Goal: Task Accomplishment & Management: Use online tool/utility

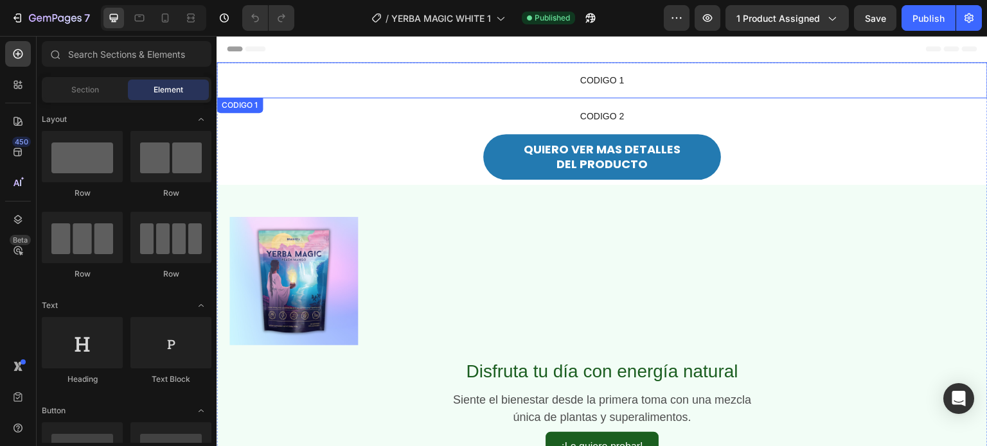
click at [545, 78] on span "CODIGO 1" at bounding box center [602, 80] width 771 height 15
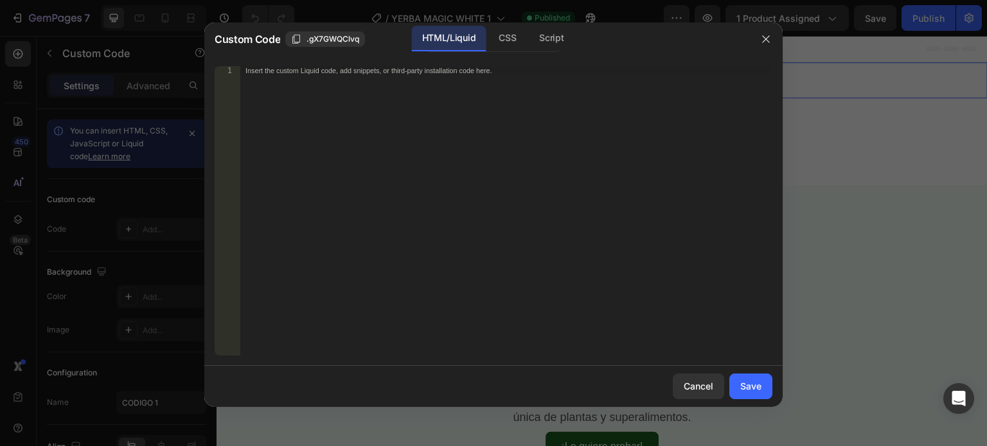
click at [267, 71] on div "Insert the custom Liquid code, add snippets, or third-party installation code h…" at bounding box center [479, 70] width 468 height 8
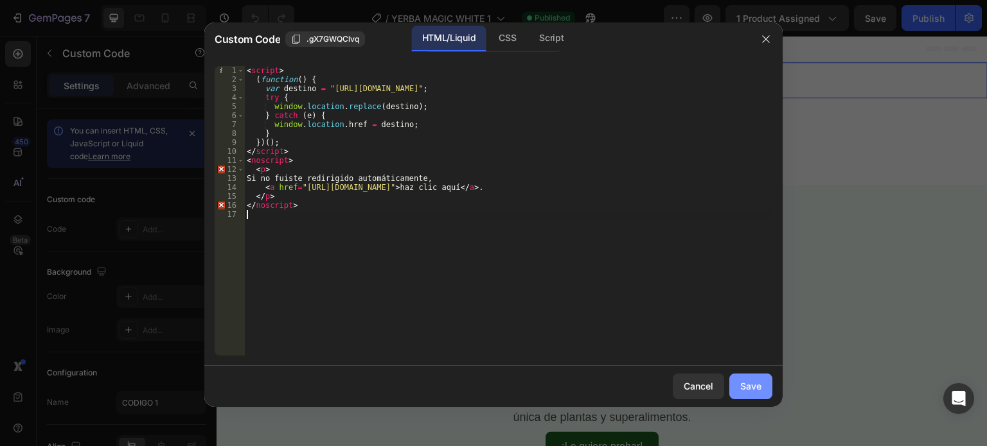
click at [759, 382] on div "Save" at bounding box center [750, 386] width 21 height 13
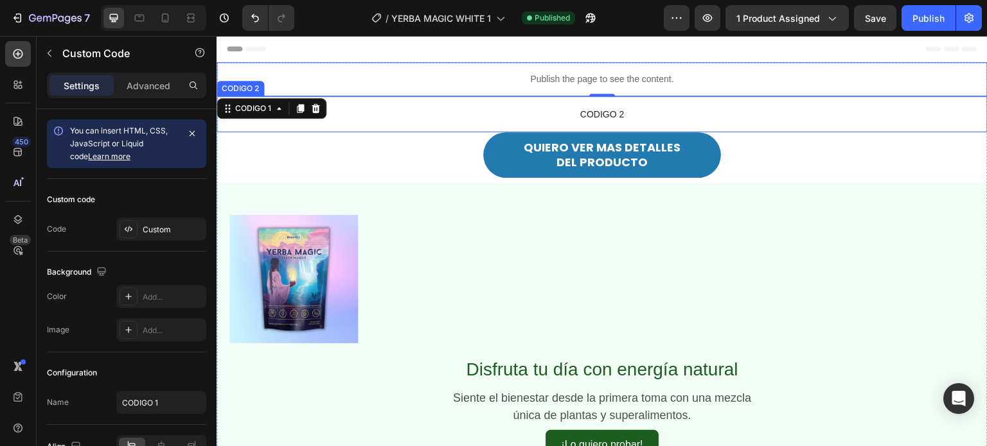
click at [477, 113] on span "CODIGO 2" at bounding box center [602, 114] width 771 height 15
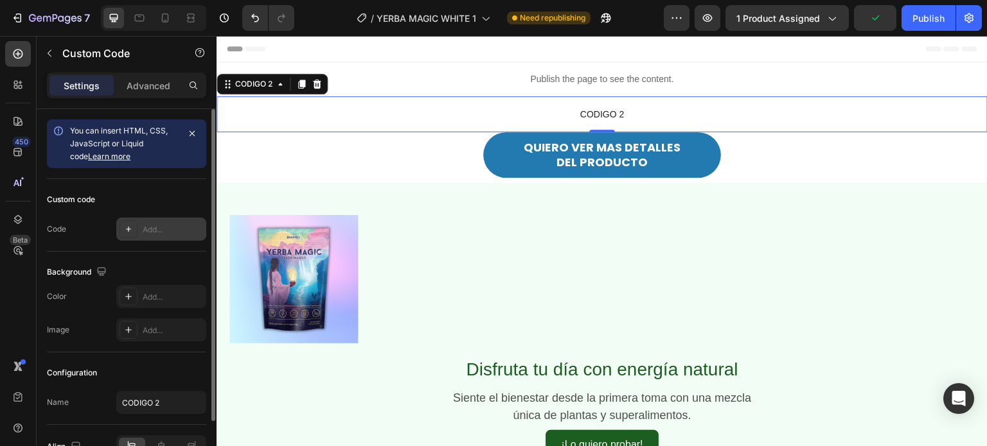
click at [148, 230] on div "Add..." at bounding box center [173, 230] width 60 height 12
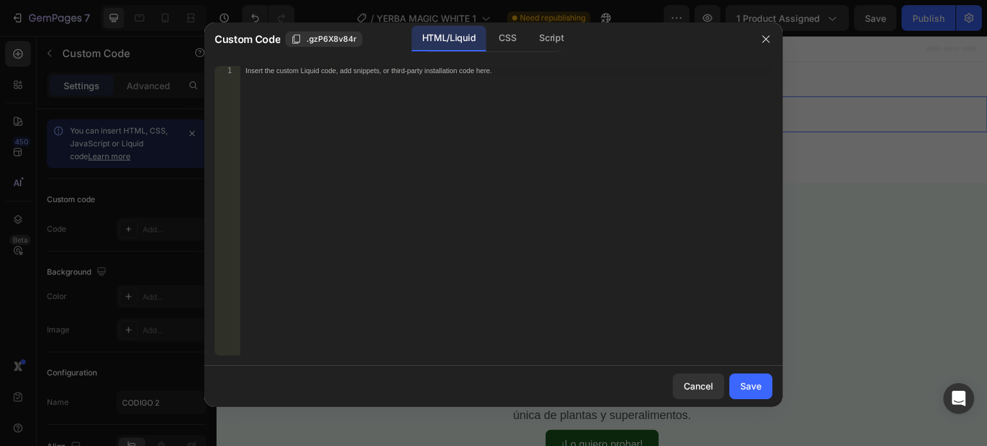
click at [319, 72] on div "Insert the custom Liquid code, add snippets, or third-party installation code h…" at bounding box center [479, 70] width 468 height 8
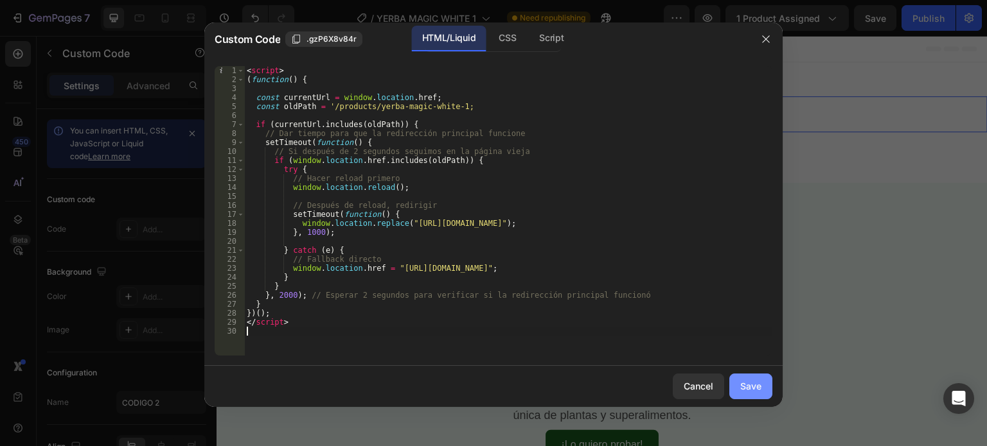
click at [758, 392] on div "Save" at bounding box center [750, 386] width 21 height 13
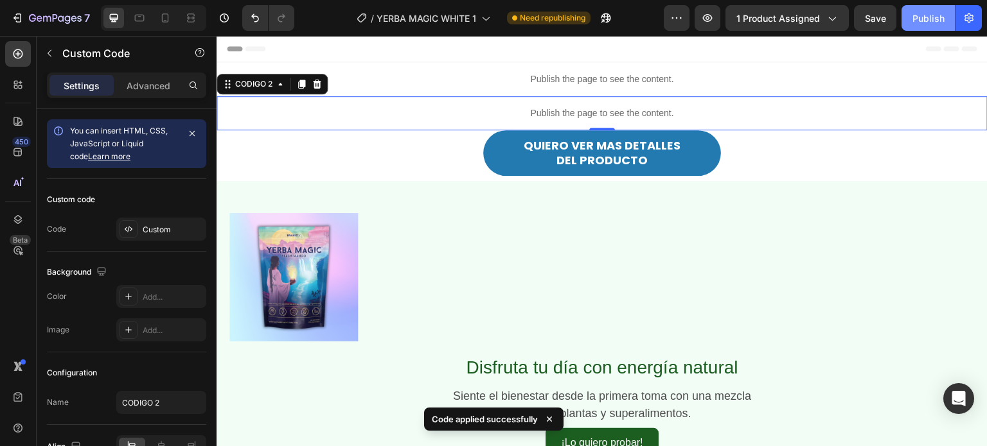
click at [924, 19] on div "Publish" at bounding box center [928, 18] width 32 height 13
click at [160, 20] on icon at bounding box center [165, 18] width 13 height 13
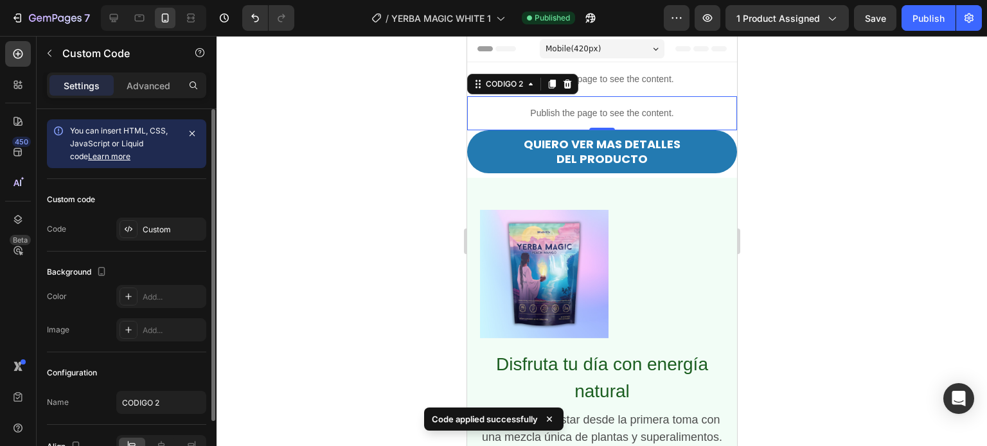
scroll to position [15, 0]
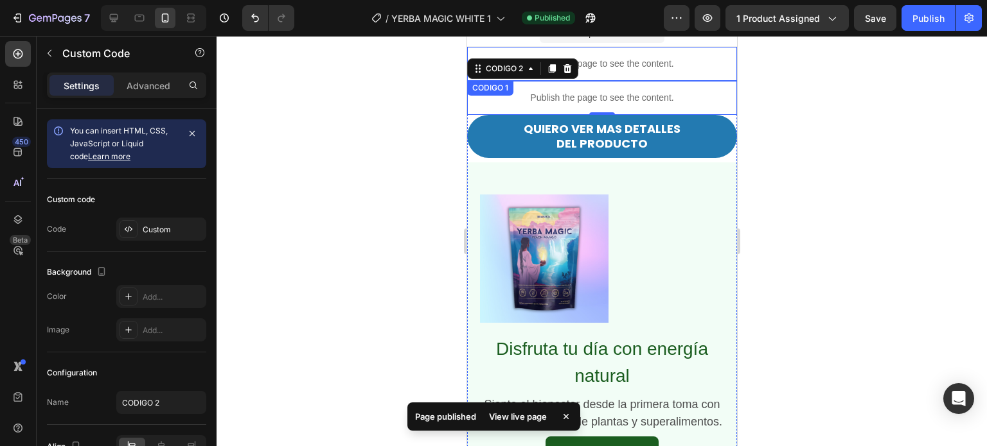
click at [646, 65] on p "Publish the page to see the content." at bounding box center [601, 63] width 270 height 13
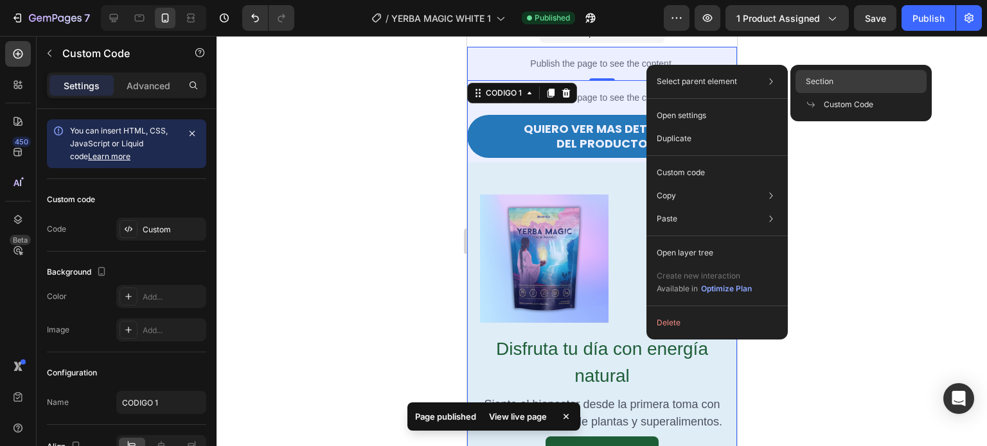
click at [833, 93] on div "Section" at bounding box center [860, 104] width 131 height 23
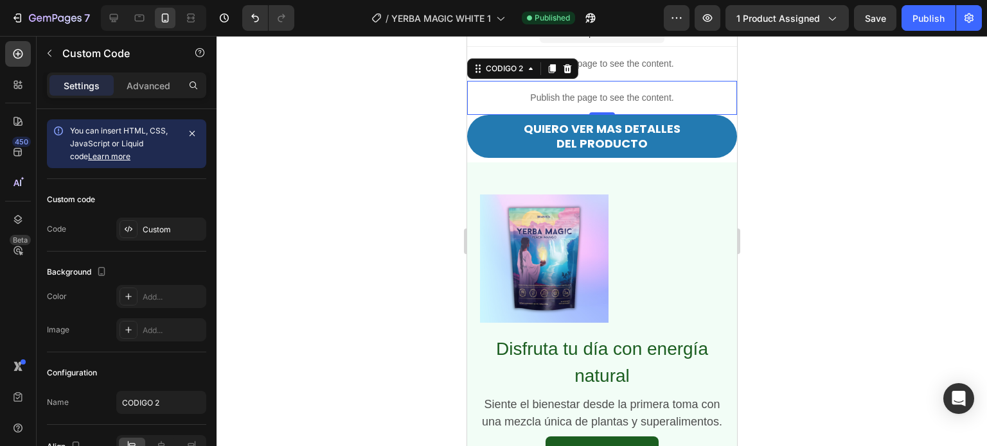
click at [391, 144] on div at bounding box center [602, 241] width 770 height 411
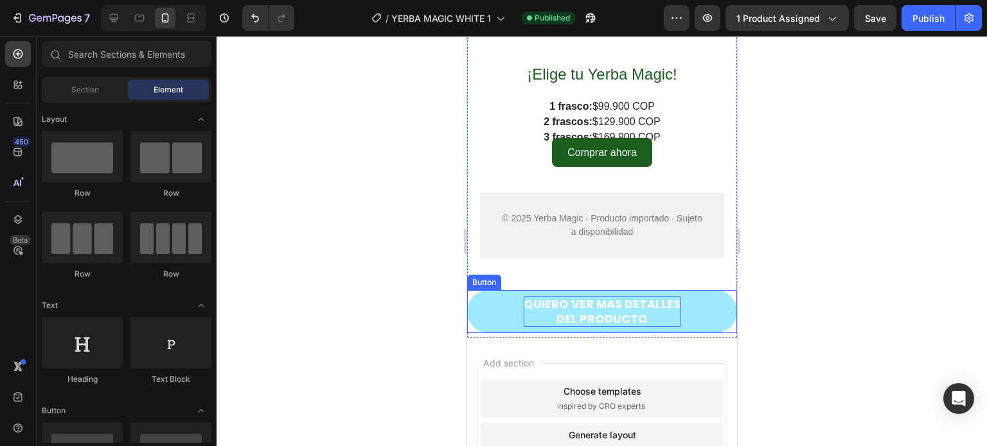
scroll to position [1000, 0]
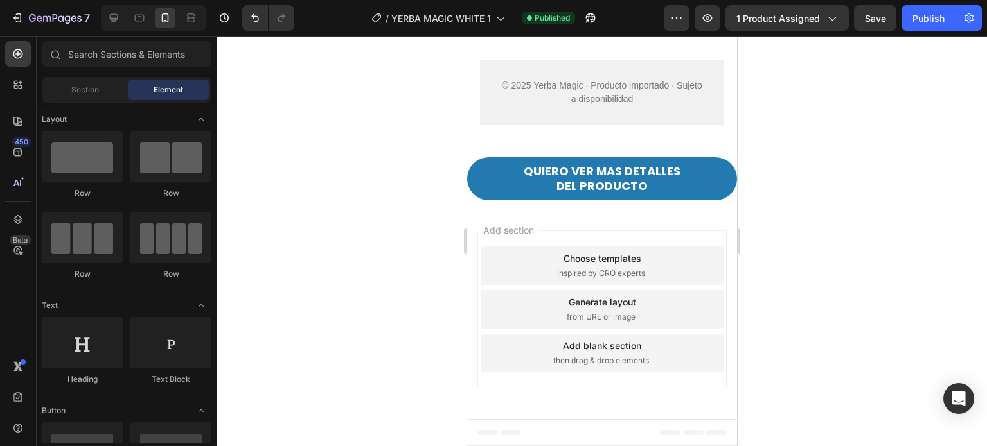
click at [671, 348] on div "Add blank section then drag & drop elements" at bounding box center [601, 353] width 243 height 39
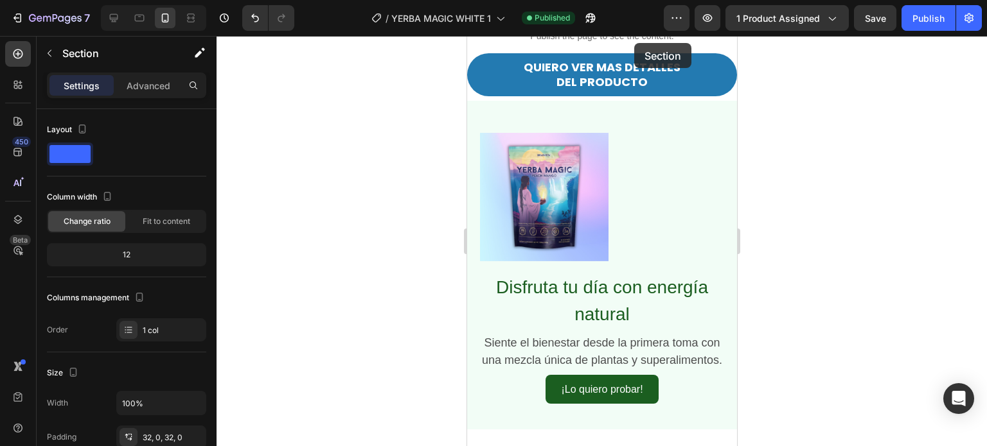
scroll to position [0, 0]
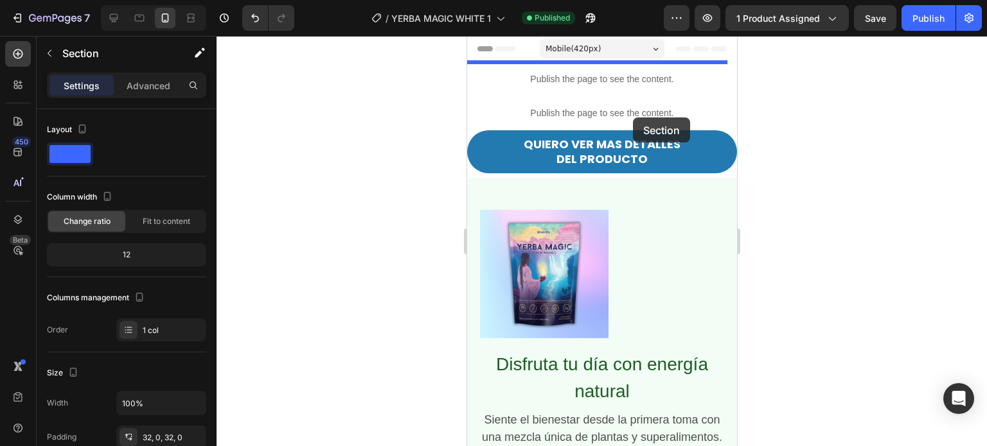
drag, startPoint x: 659, startPoint y: 240, endPoint x: 632, endPoint y: 118, distance: 125.0
click at [632, 118] on p "Publish the page to see the content." at bounding box center [601, 113] width 270 height 13
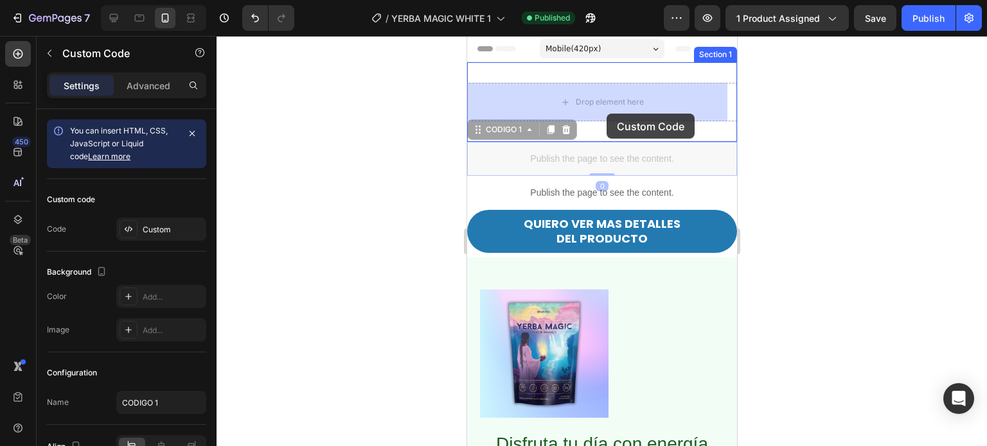
drag, startPoint x: 601, startPoint y: 161, endPoint x: 606, endPoint y: 114, distance: 47.8
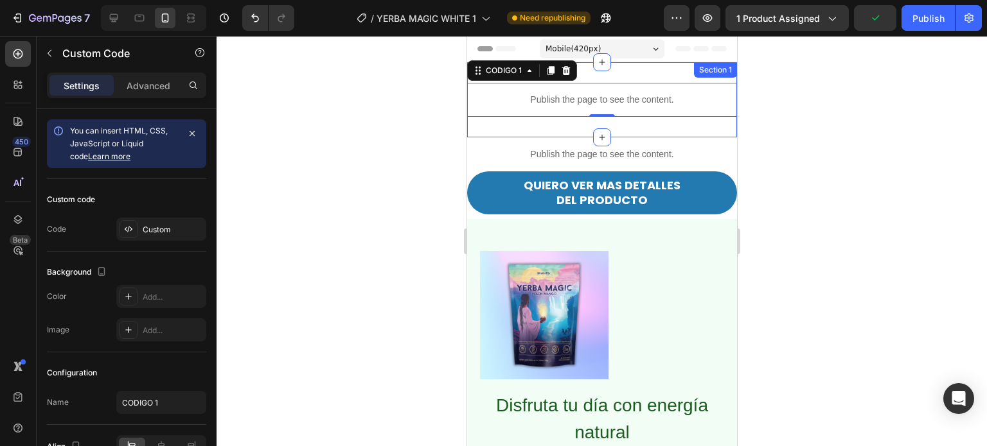
click at [666, 73] on div "Publish the page to see the content. CODIGO 1 0 Section 1" at bounding box center [601, 99] width 270 height 75
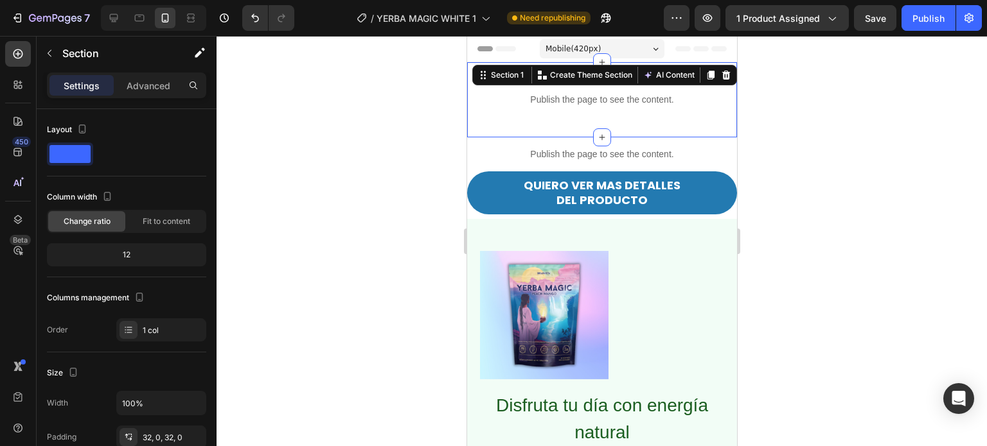
click at [336, 127] on div at bounding box center [602, 241] width 770 height 411
click at [483, 123] on div "Publish the page to see the content. CODIGO 1 Section 1 You can create reusable…" at bounding box center [601, 99] width 270 height 75
click at [163, 83] on p "Advanced" at bounding box center [149, 85] width 44 height 13
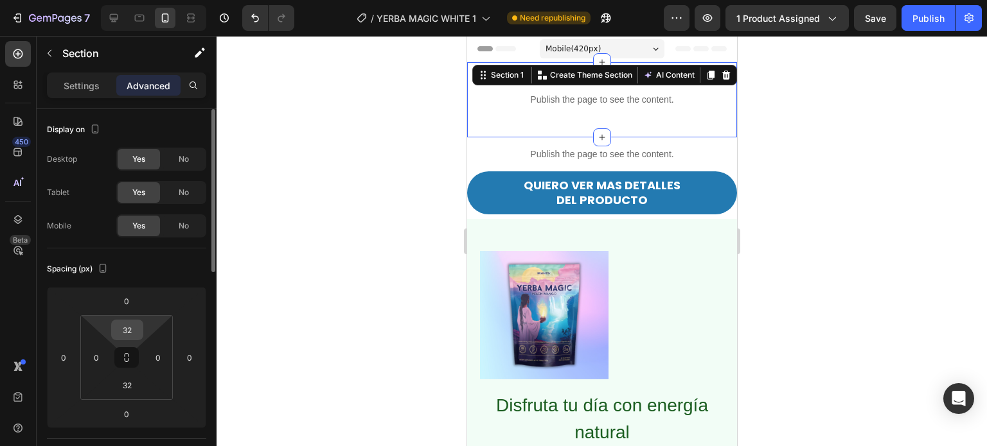
click at [134, 334] on input "32" at bounding box center [127, 330] width 26 height 19
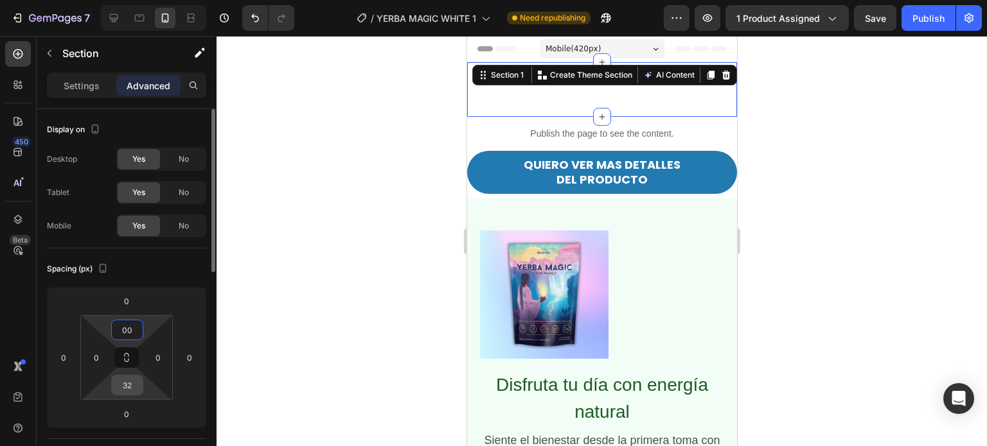
type input "0"
click at [128, 387] on input "32" at bounding box center [127, 385] width 26 height 19
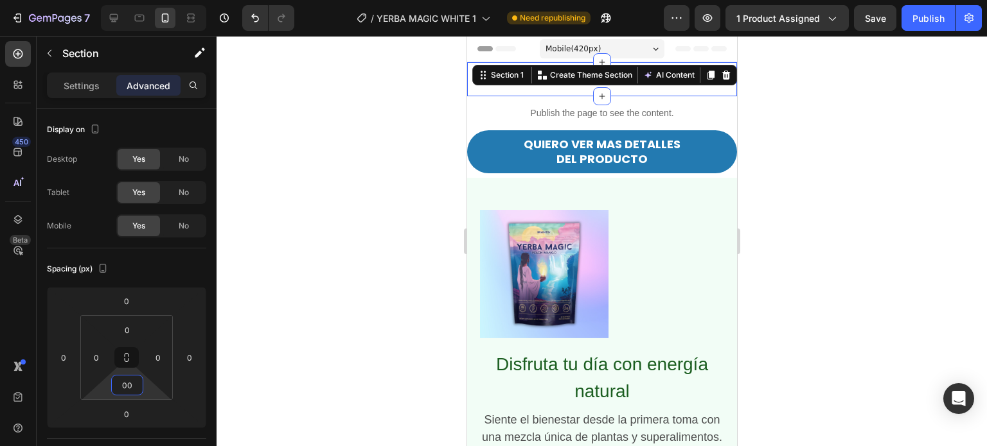
type input "0"
click at [300, 276] on div at bounding box center [602, 241] width 770 height 411
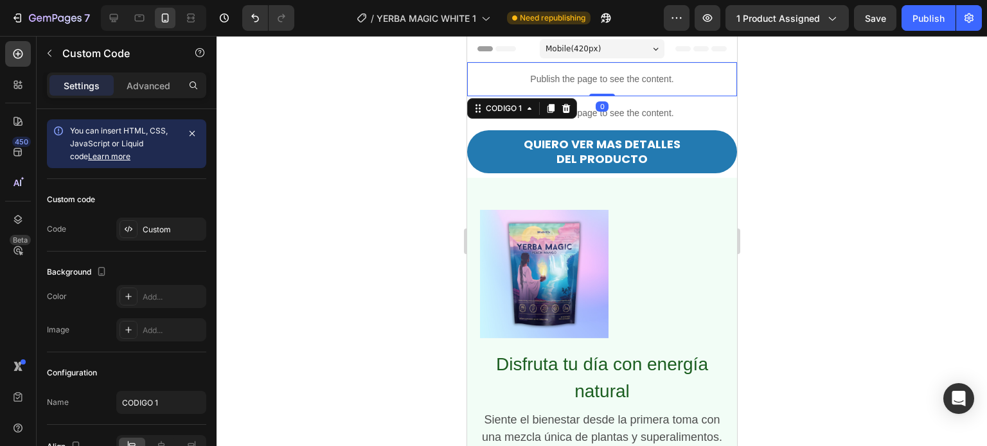
click at [659, 78] on p "Publish the page to see the content." at bounding box center [601, 79] width 270 height 13
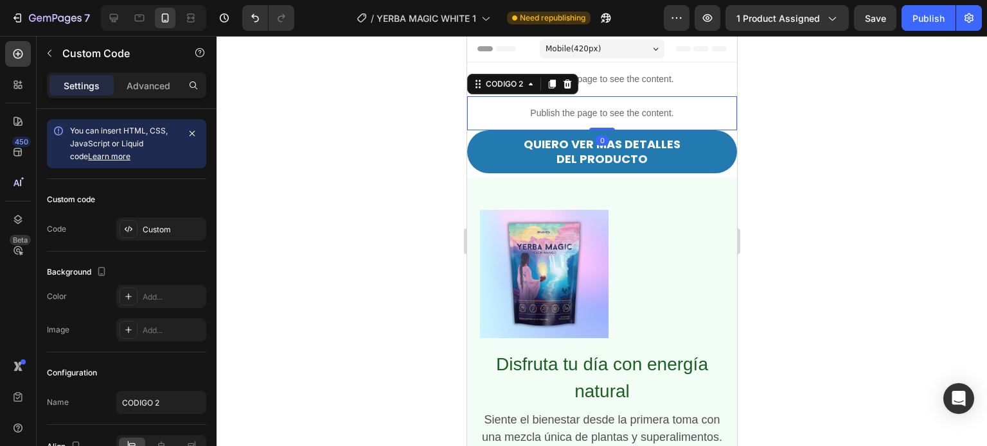
click at [610, 107] on p "Publish the page to see the content." at bounding box center [601, 113] width 270 height 13
click at [398, 147] on div at bounding box center [602, 241] width 770 height 411
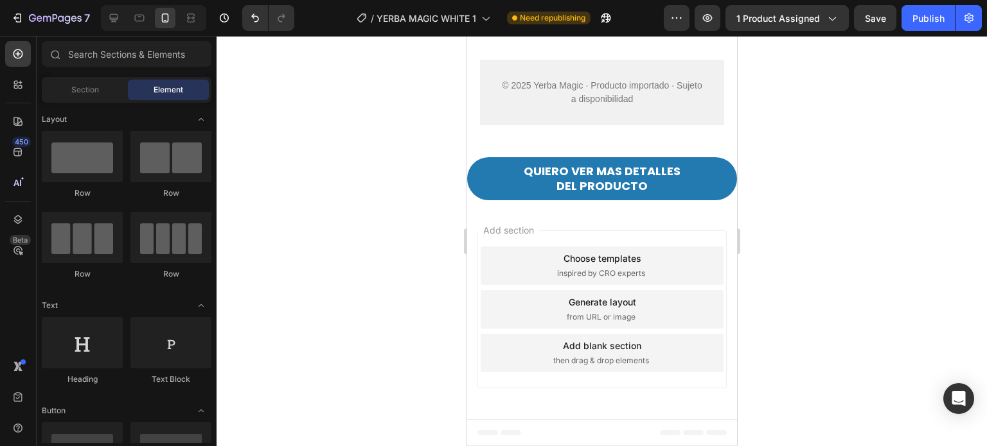
scroll to position [1000, 0]
click at [672, 358] on div "Add blank section then drag & drop elements" at bounding box center [601, 353] width 243 height 39
click at [672, 285] on div "Choose templates inspired by CRO experts" at bounding box center [601, 266] width 243 height 39
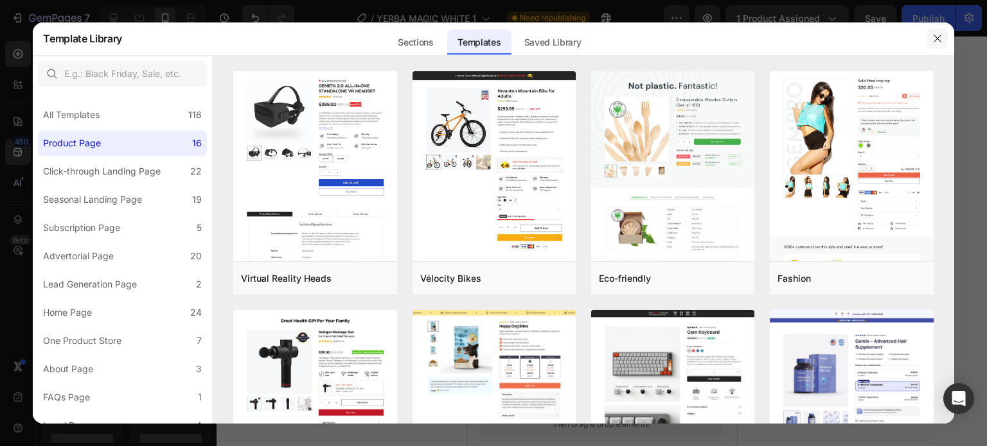
click at [937, 33] on icon "button" at bounding box center [937, 38] width 10 height 10
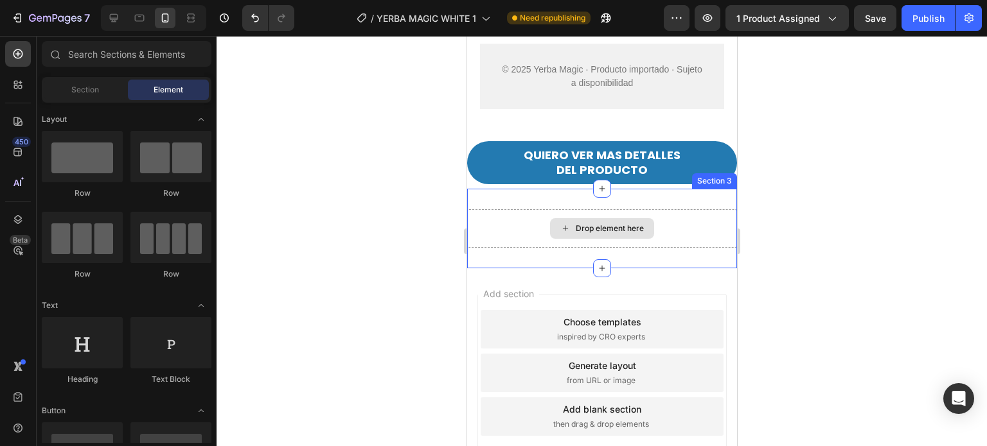
scroll to position [1079, 0]
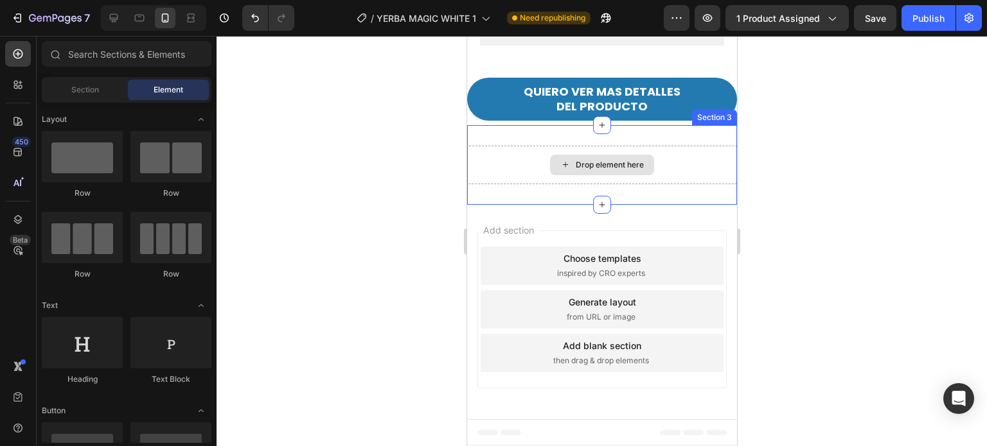
click at [703, 155] on div "Drop element here" at bounding box center [601, 165] width 270 height 39
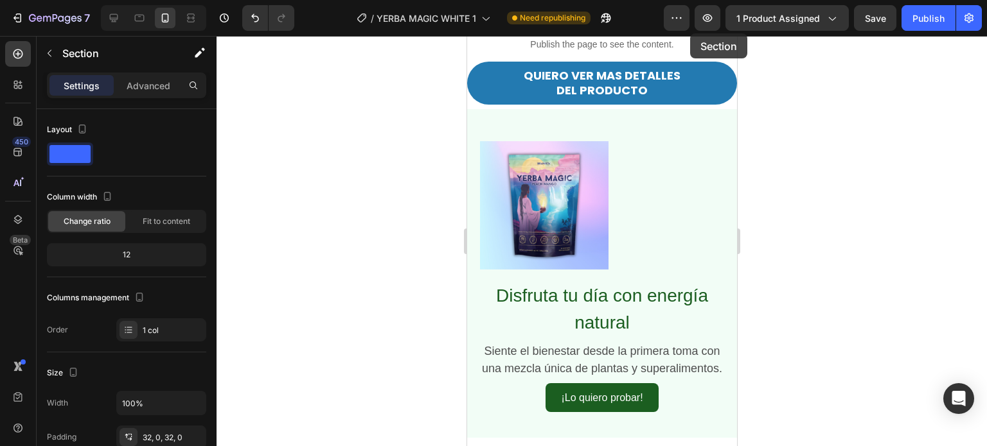
scroll to position [0, 0]
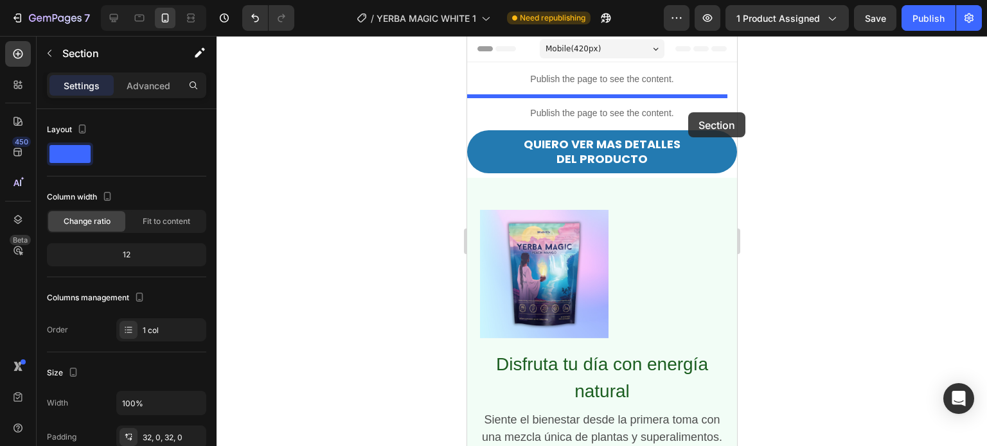
drag, startPoint x: 703, startPoint y: 155, endPoint x: 687, endPoint y: 112, distance: 45.3
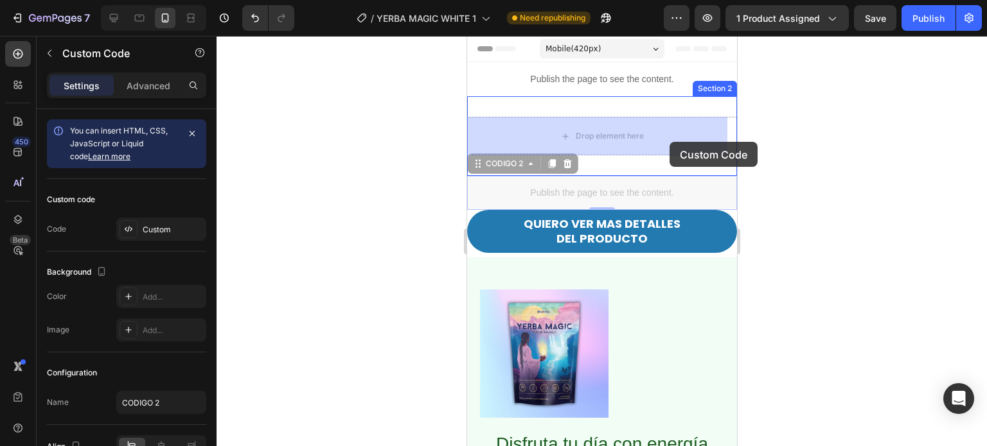
drag, startPoint x: 669, startPoint y: 197, endPoint x: 669, endPoint y: 142, distance: 55.2
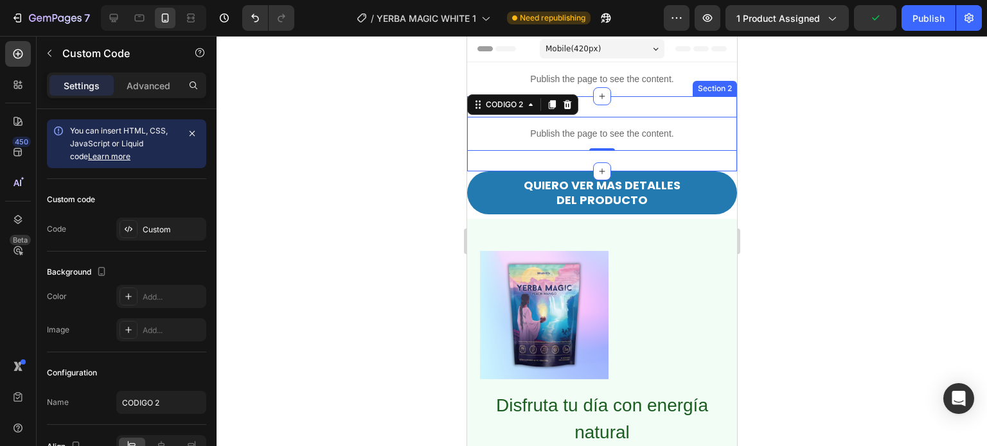
click at [641, 108] on div "Publish the page to see the content. CODIGO 2 0 Section 2" at bounding box center [601, 133] width 270 height 75
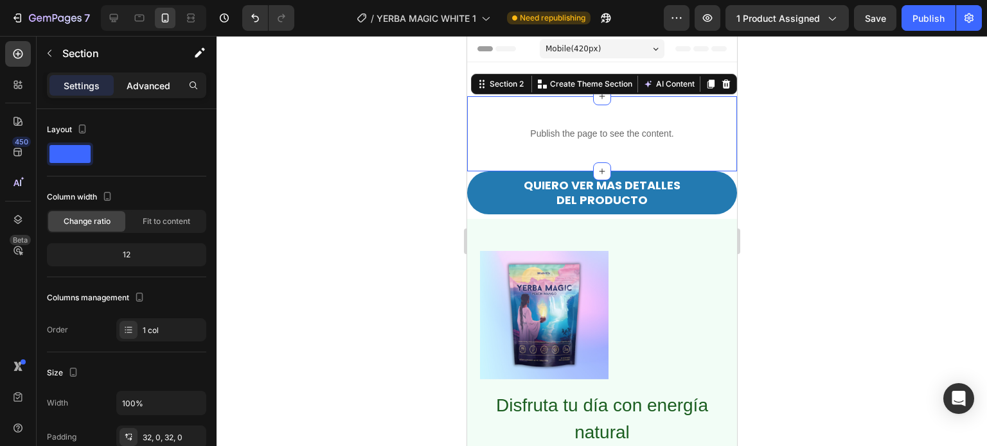
click at [149, 81] on p "Advanced" at bounding box center [149, 85] width 44 height 13
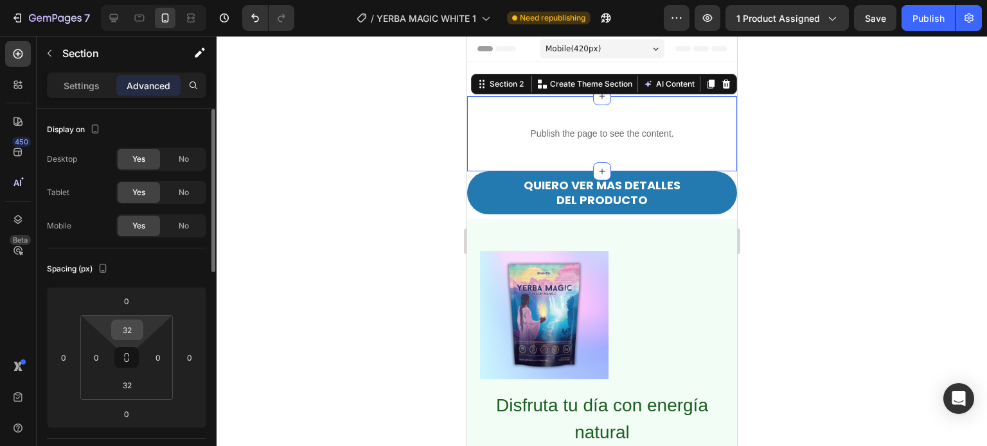
click at [125, 333] on input "32" at bounding box center [127, 330] width 26 height 19
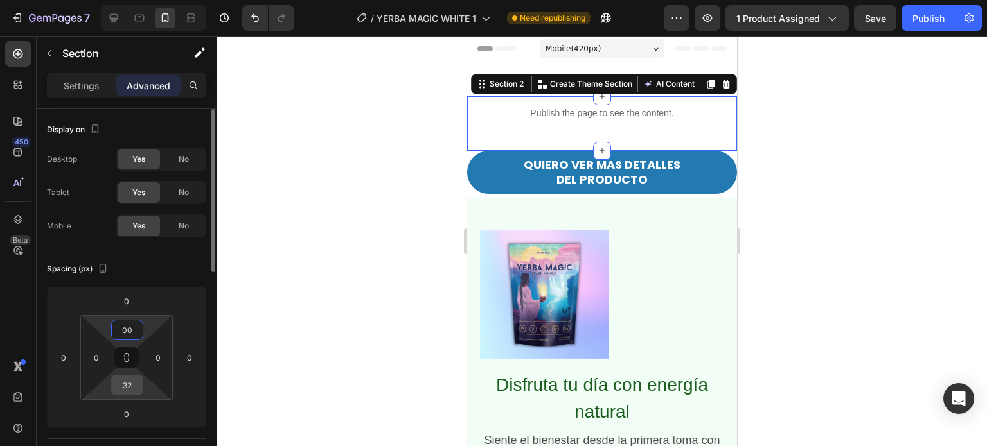
type input "0"
click at [132, 387] on input "32" at bounding box center [127, 385] width 26 height 19
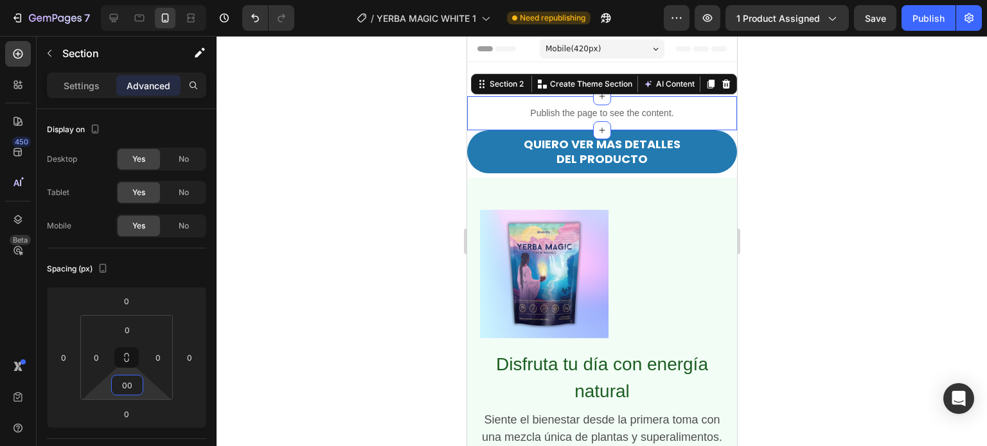
type input "0"
click at [348, 305] on div at bounding box center [602, 241] width 770 height 411
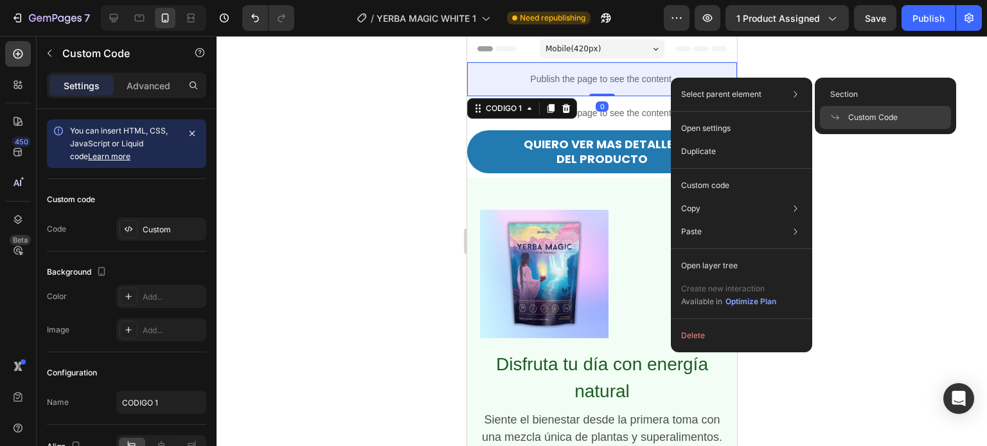
click at [868, 113] on span "Custom Code" at bounding box center [872, 118] width 49 height 12
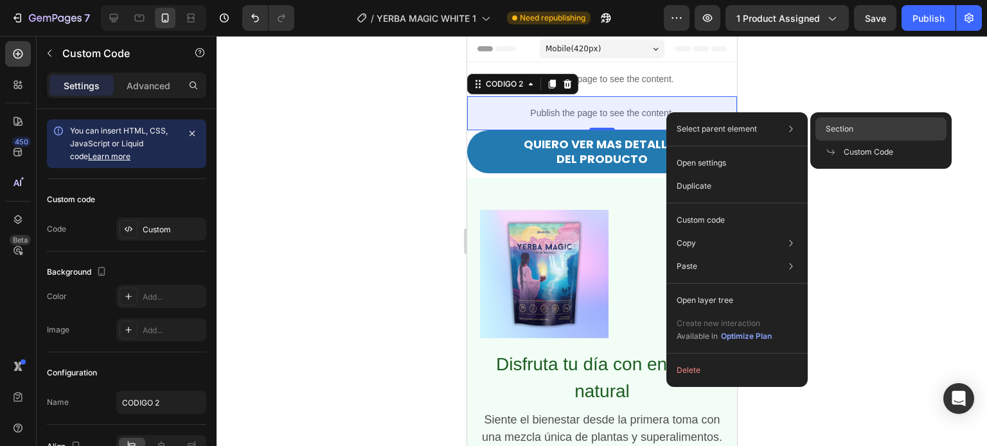
click at [849, 123] on span "Section" at bounding box center [840, 129] width 28 height 12
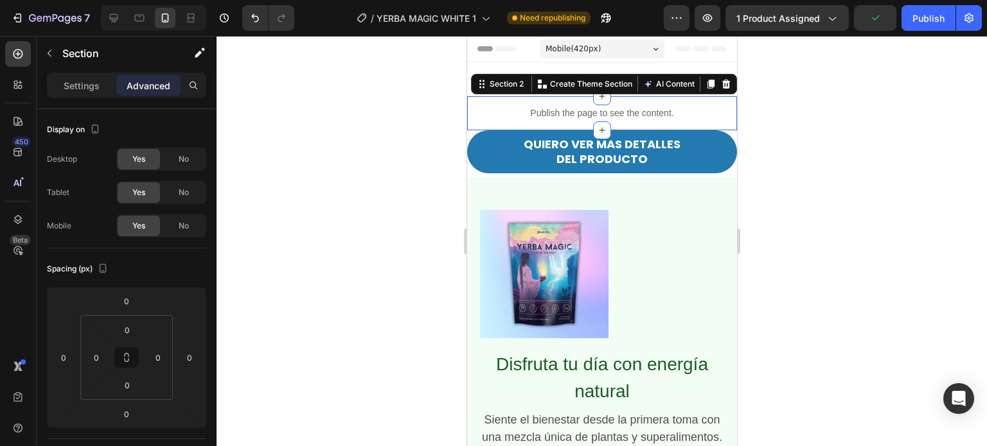
click at [418, 150] on div at bounding box center [602, 241] width 770 height 411
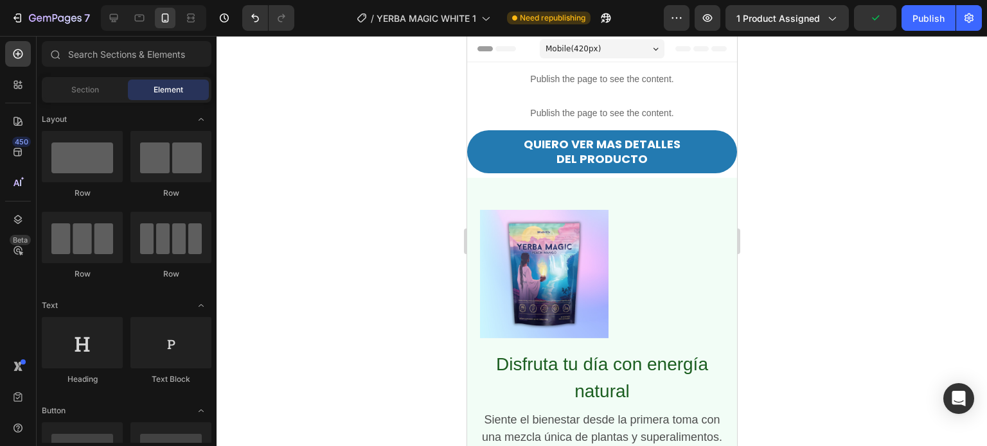
click at [418, 150] on div at bounding box center [602, 241] width 770 height 411
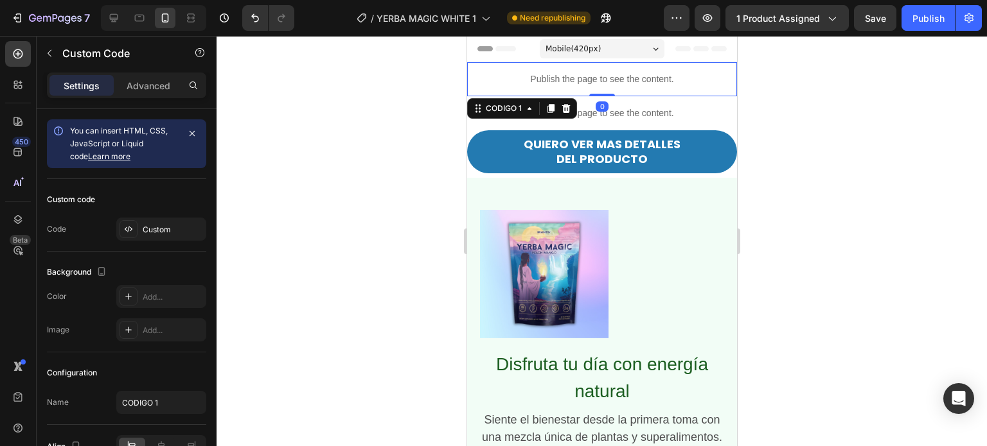
click at [660, 84] on p "Publish the page to see the content." at bounding box center [601, 79] width 270 height 13
click at [169, 227] on div "Custom" at bounding box center [173, 230] width 60 height 12
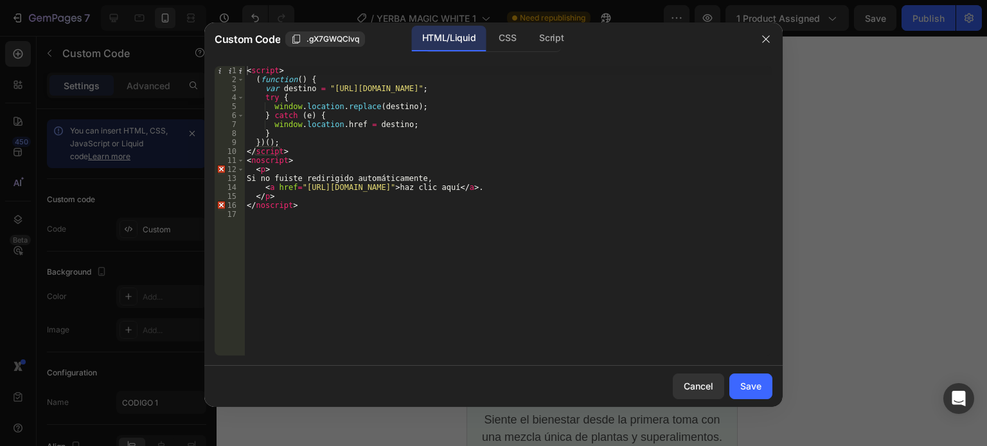
click at [899, 201] on div at bounding box center [493, 223] width 987 height 446
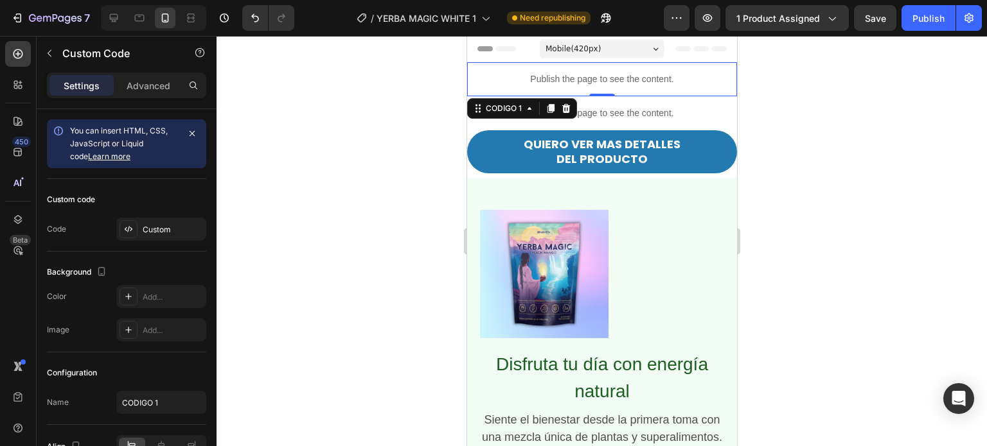
click at [603, 66] on div "Publish the page to see the content." at bounding box center [601, 79] width 270 height 34
click at [602, 123] on div "Publish the page to see the content." at bounding box center [601, 113] width 270 height 34
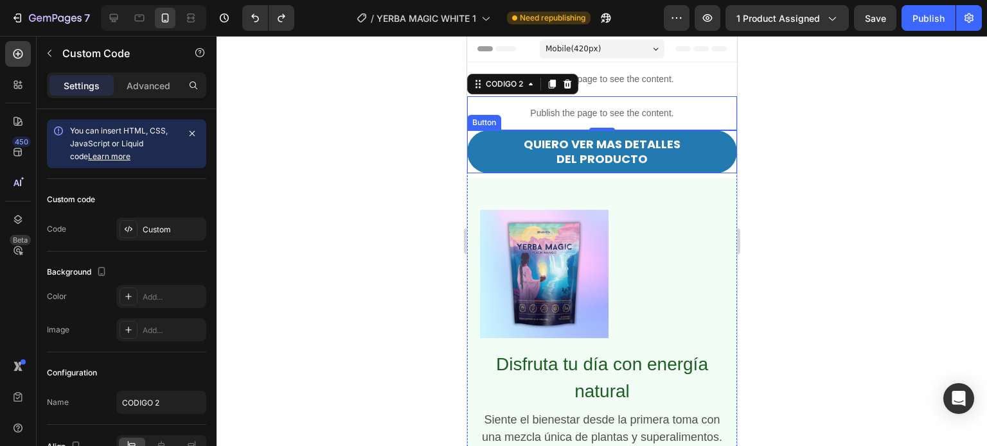
click at [396, 176] on div at bounding box center [602, 241] width 770 height 411
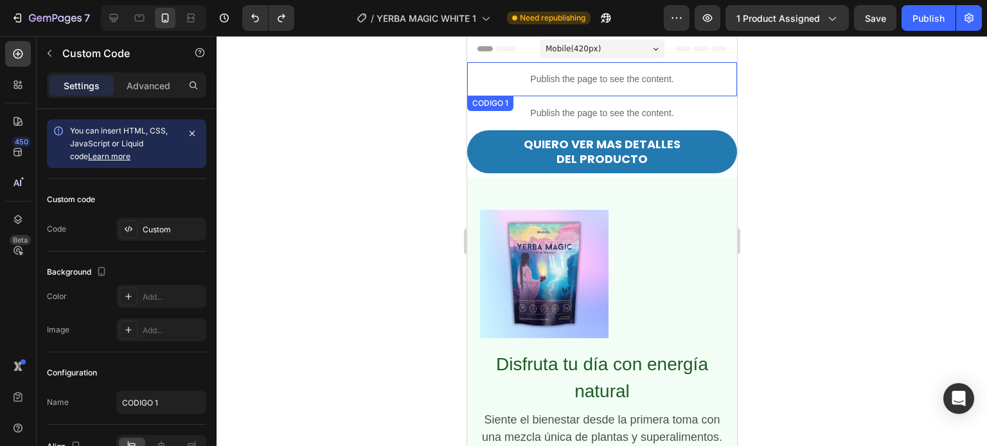
click at [521, 76] on p "Publish the page to see the content." at bounding box center [601, 79] width 270 height 13
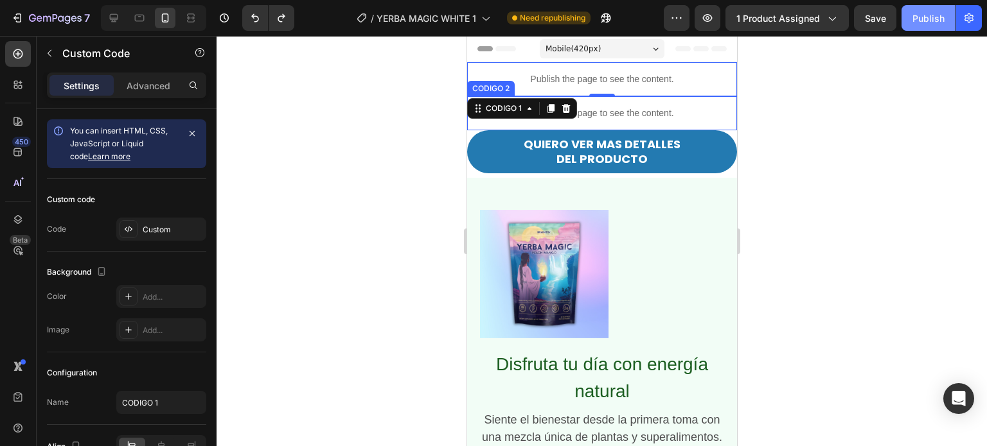
click at [935, 15] on div "Publish" at bounding box center [928, 18] width 32 height 13
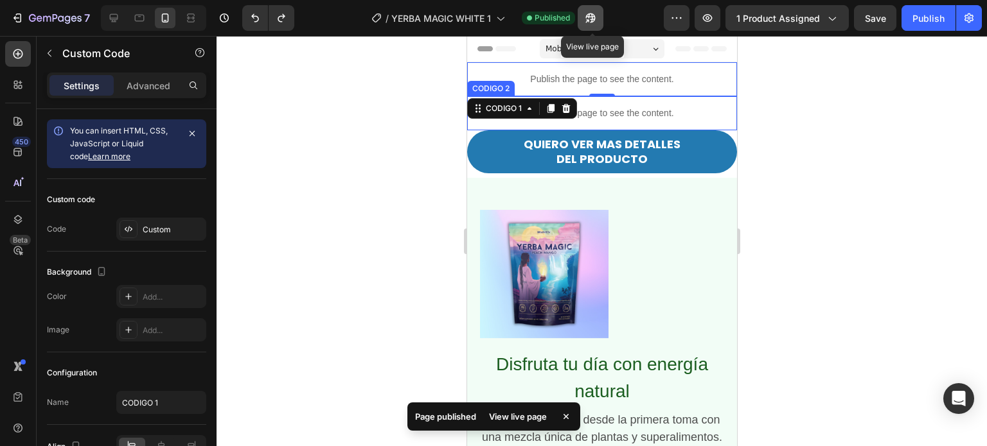
click at [596, 20] on icon "button" at bounding box center [590, 18] width 13 height 13
